Goal: Find specific page/section: Find specific page/section

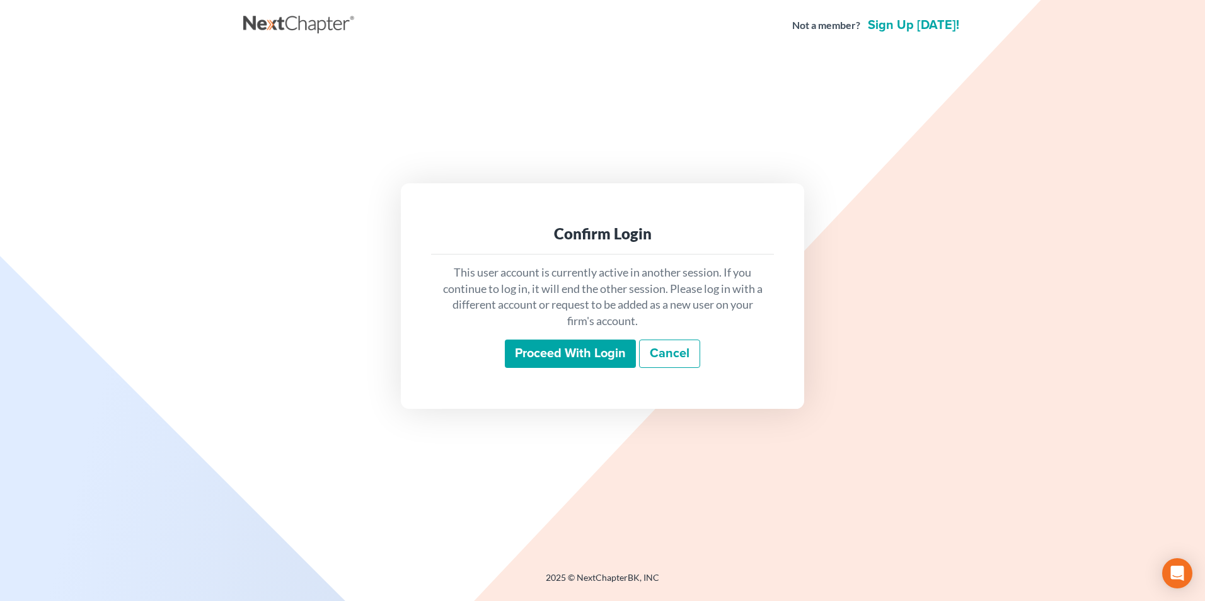
click at [556, 361] on input "Proceed with login" at bounding box center [570, 354] width 131 height 29
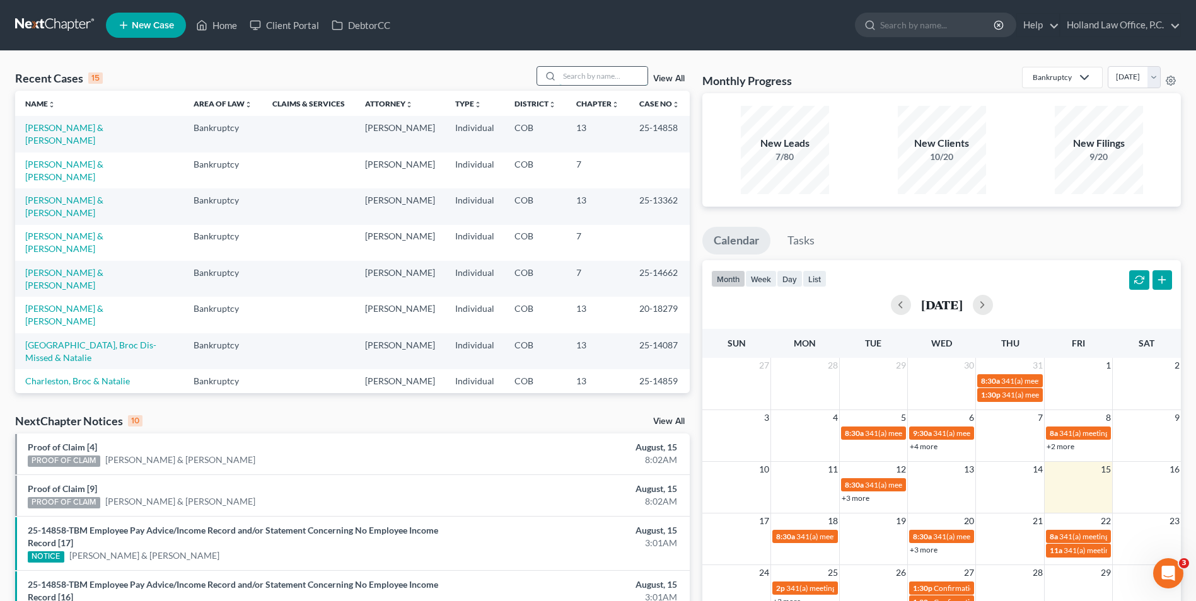
click at [587, 75] on input "search" at bounding box center [603, 76] width 88 height 18
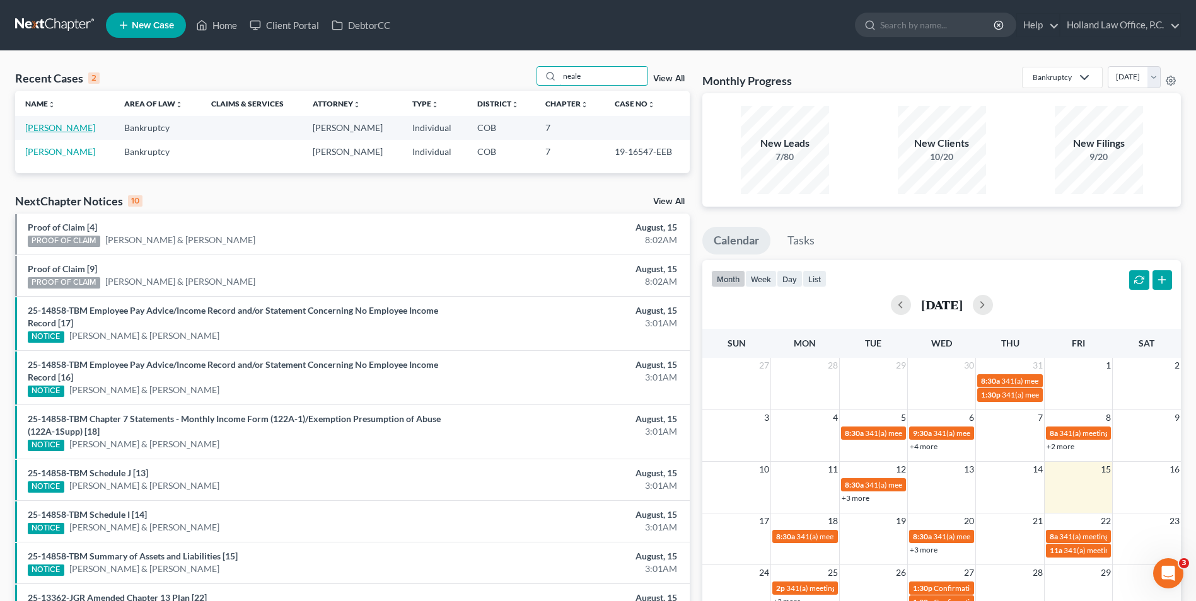
type input "neale"
click at [66, 131] on link "[PERSON_NAME]" at bounding box center [60, 127] width 70 height 11
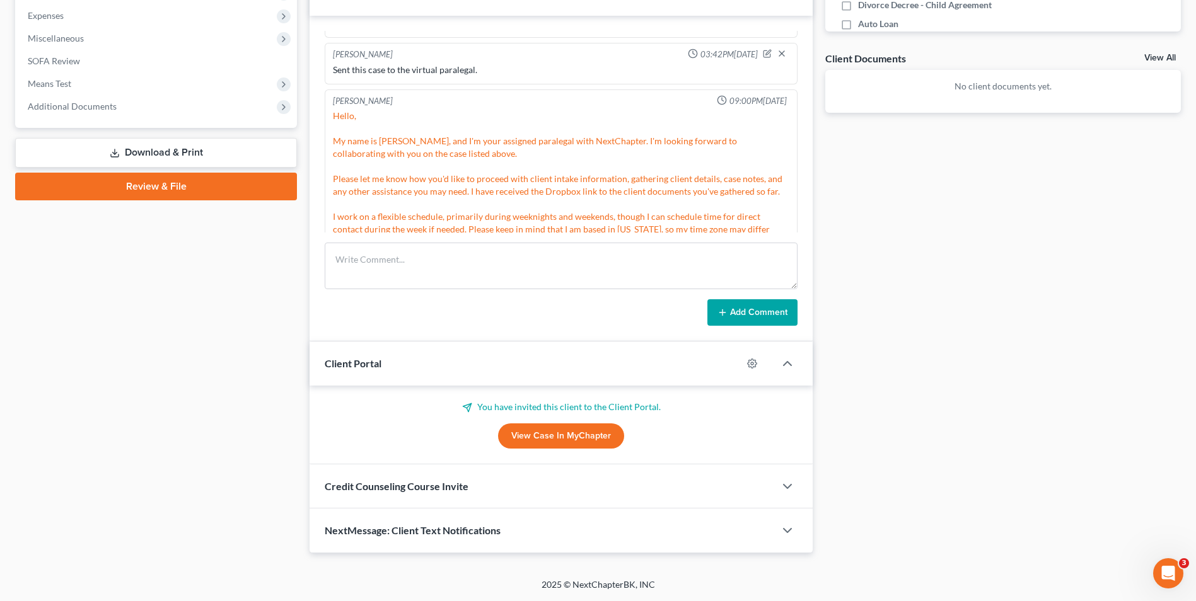
scroll to position [840, 0]
